Goal: Transaction & Acquisition: Book appointment/travel/reservation

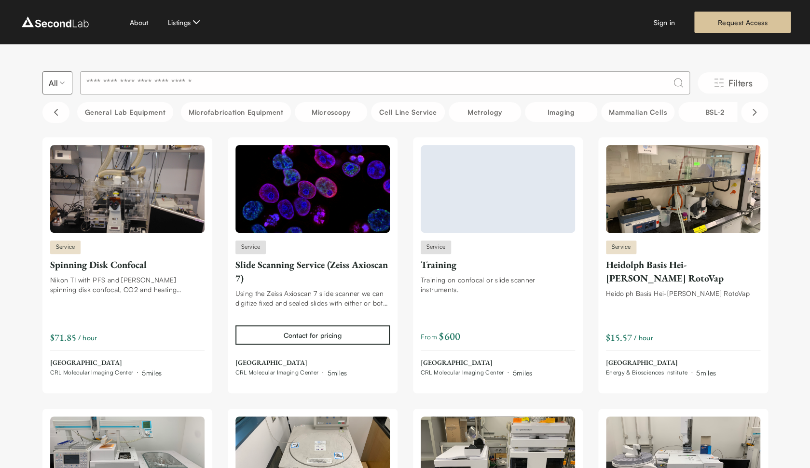
click at [723, 83] on icon "Filters" at bounding box center [719, 83] width 12 height 12
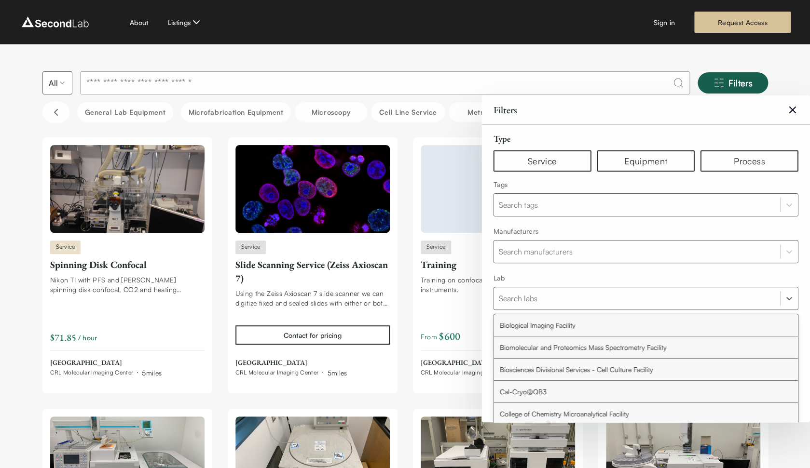
click at [563, 298] on div at bounding box center [637, 299] width 276 height 14
click at [525, 393] on div "Cal-Cryo@QB3" at bounding box center [646, 392] width 304 height 22
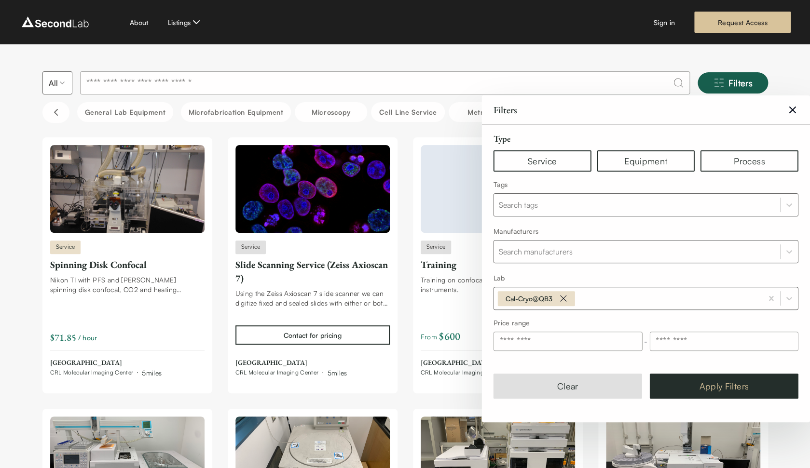
click at [686, 377] on button "Apply Filters" at bounding box center [724, 386] width 149 height 25
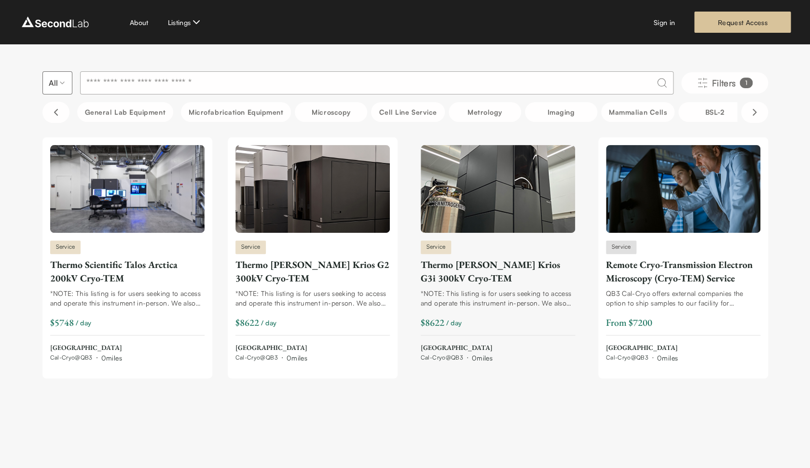
click at [447, 268] on div "Thermo [PERSON_NAME] Krios G3i 300kV Cryo-TEM" at bounding box center [498, 271] width 154 height 27
click at [58, 22] on img at bounding box center [55, 21] width 72 height 15
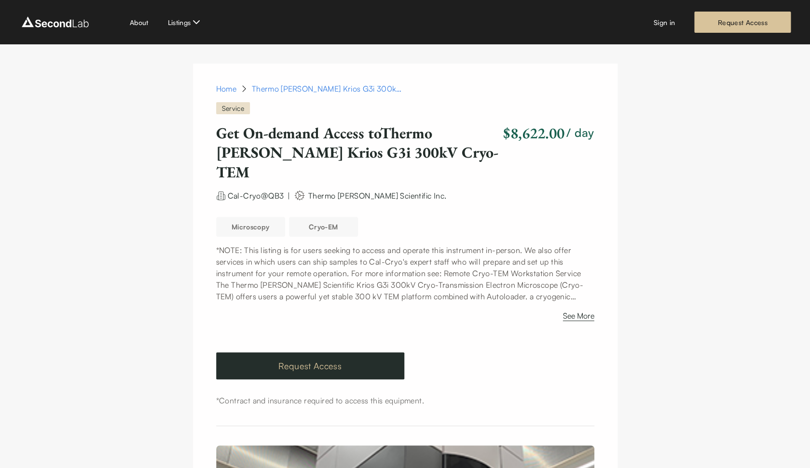
click at [342, 353] on link "Request Access" at bounding box center [310, 366] width 188 height 27
